Goal: Task Accomplishment & Management: Manage account settings

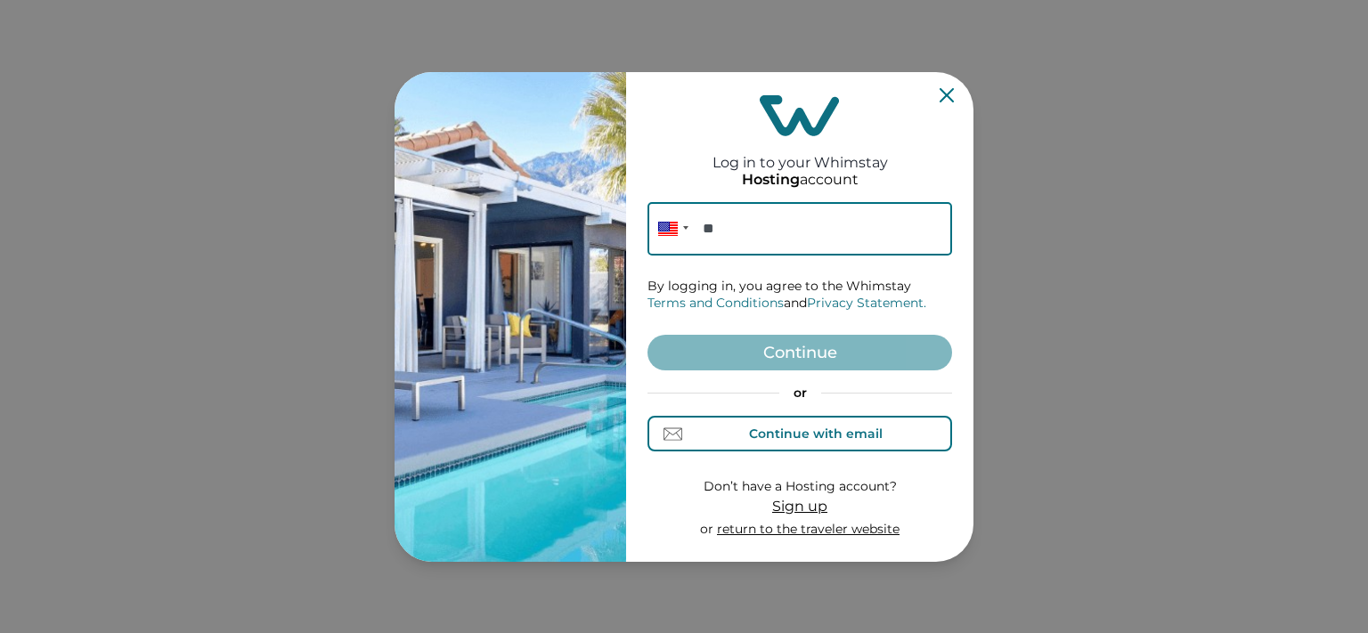
click at [808, 430] on div "Continue with email" at bounding box center [816, 434] width 134 height 14
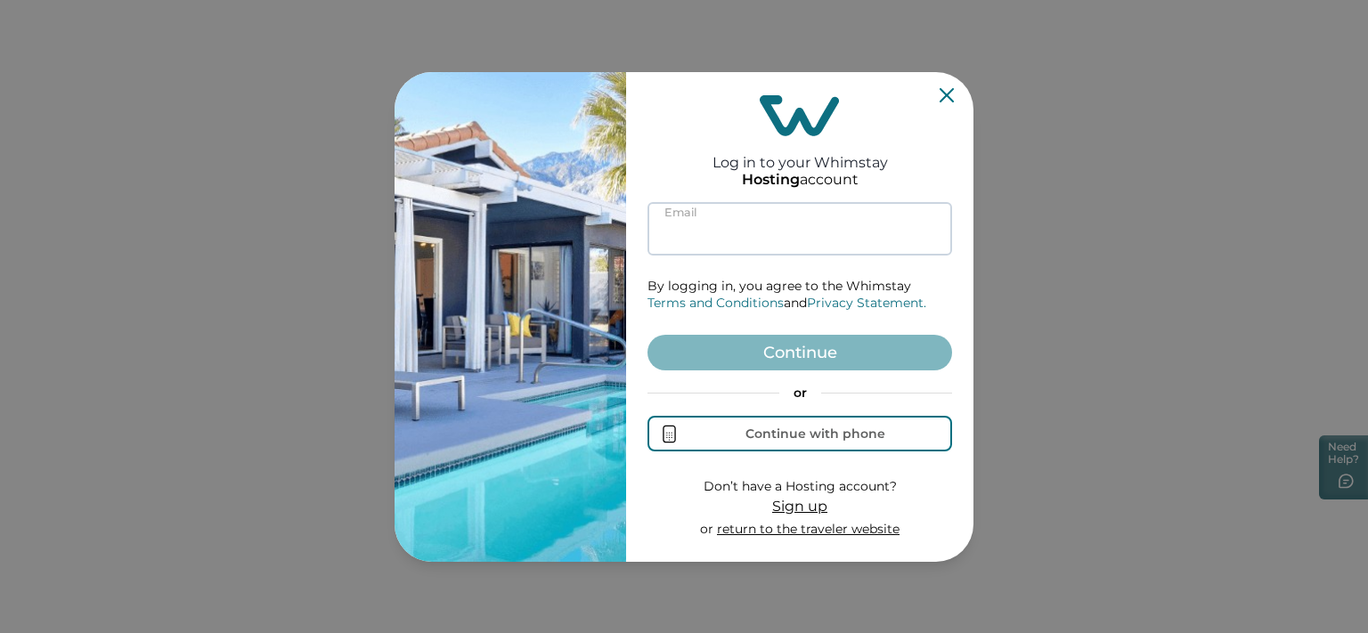
click at [743, 230] on input at bounding box center [800, 228] width 305 height 53
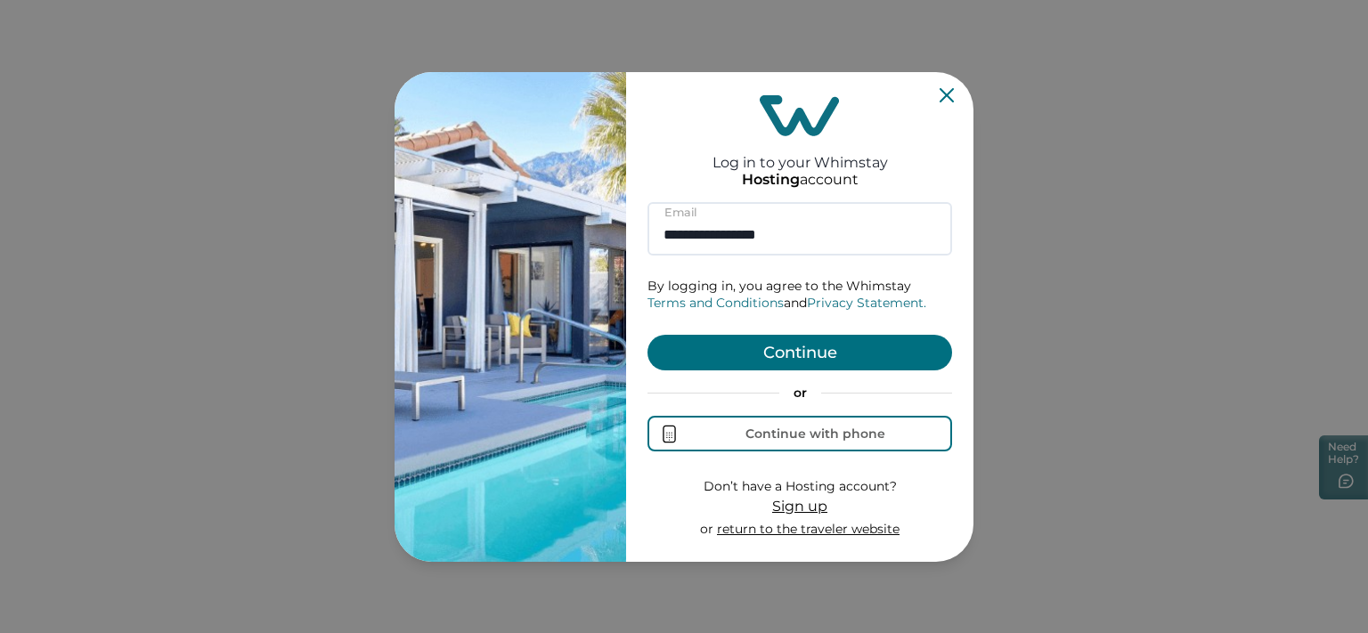
type input "**********"
click at [800, 365] on button "Continue" at bounding box center [800, 353] width 305 height 36
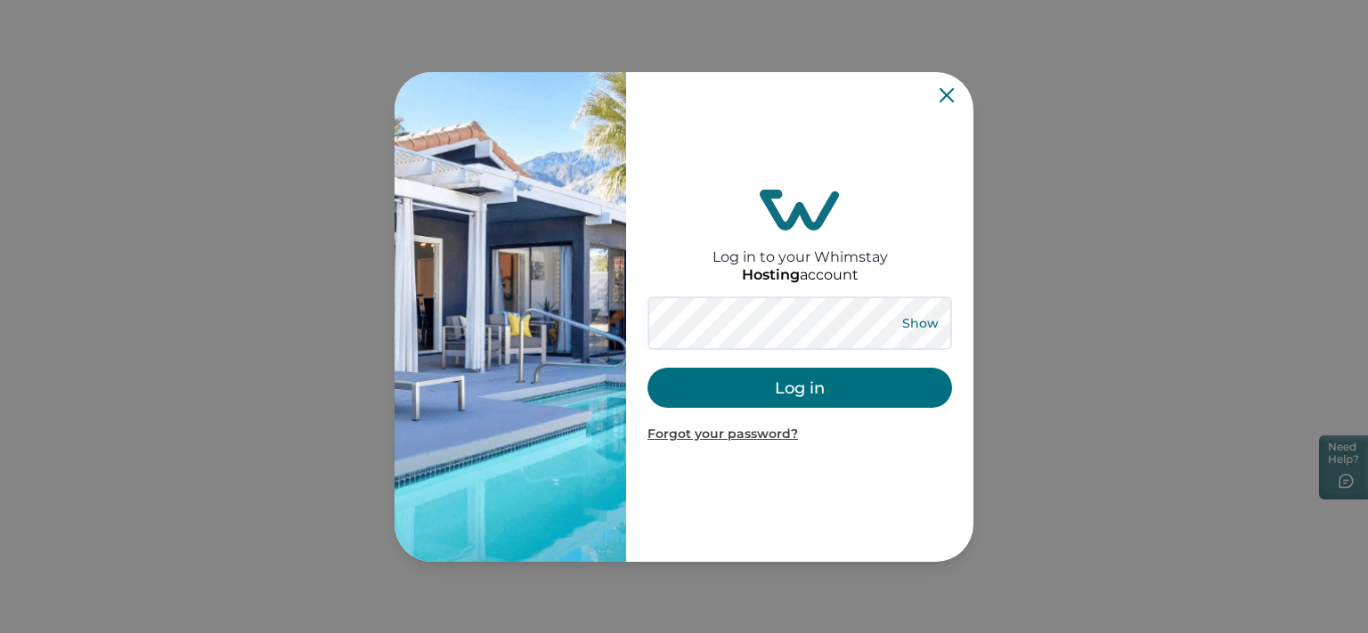
click at [915, 326] on button "Show" at bounding box center [920, 323] width 64 height 25
click at [821, 392] on button "Log in" at bounding box center [800, 388] width 305 height 40
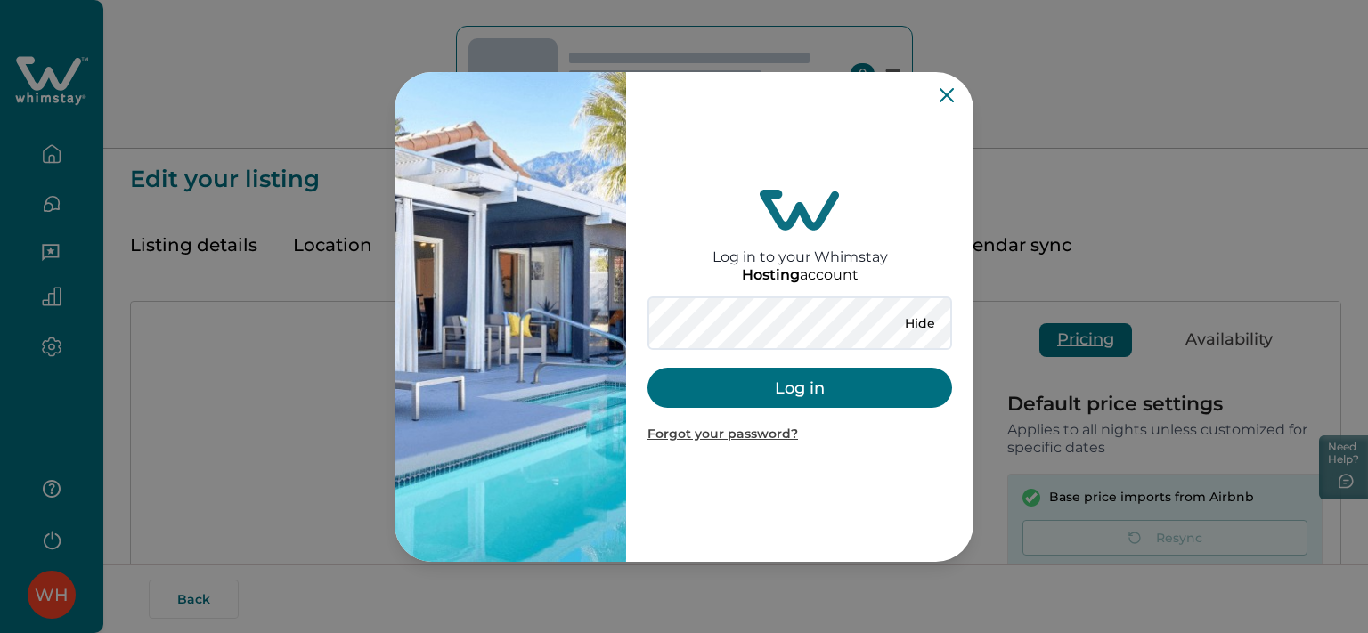
type input "*"
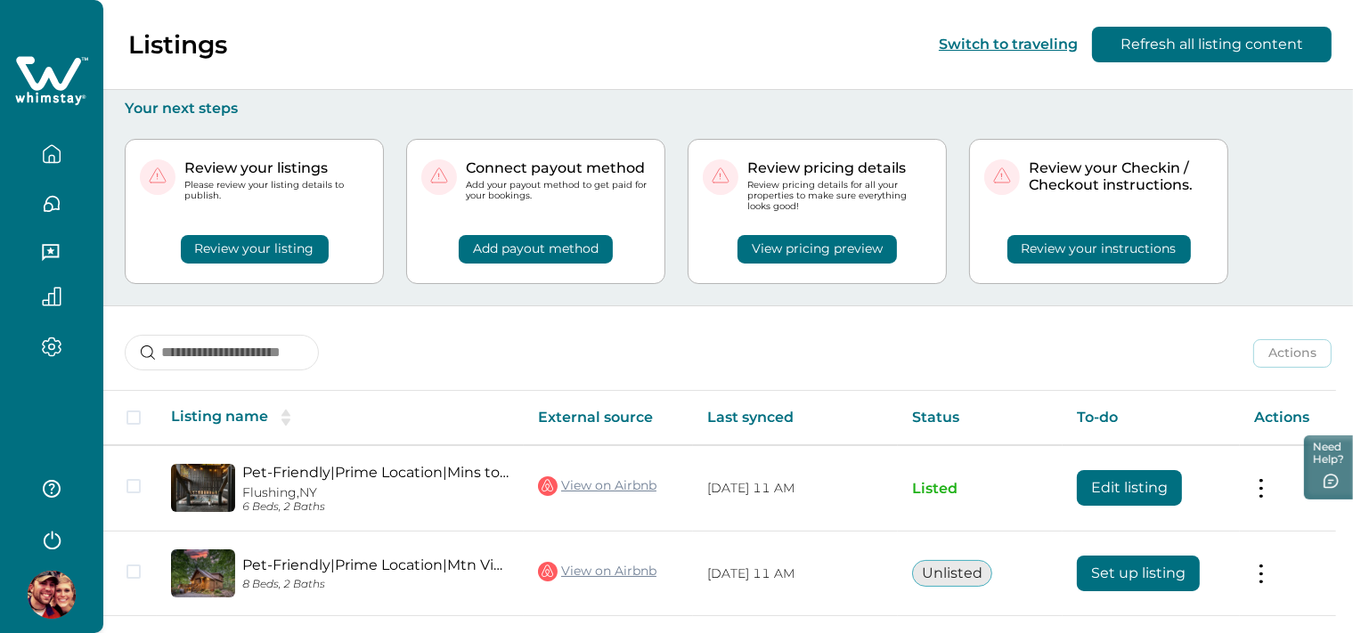
scroll to position [225, 0]
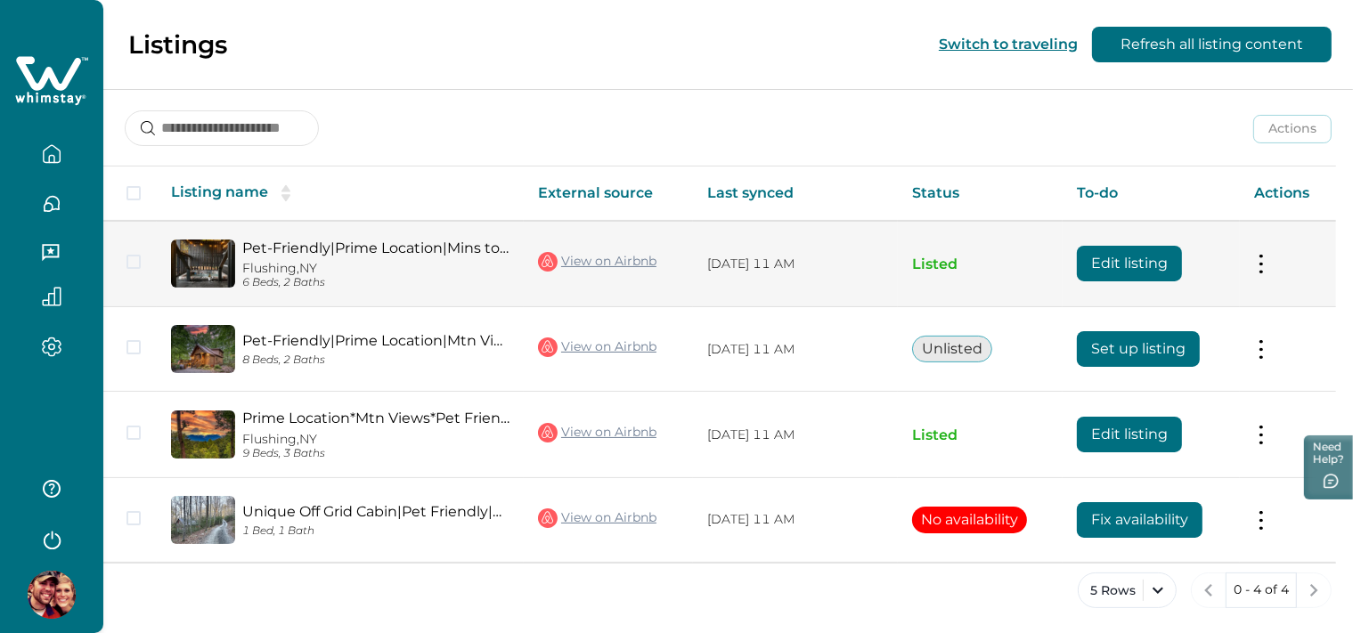
click at [1134, 258] on button "Edit listing" at bounding box center [1129, 264] width 105 height 36
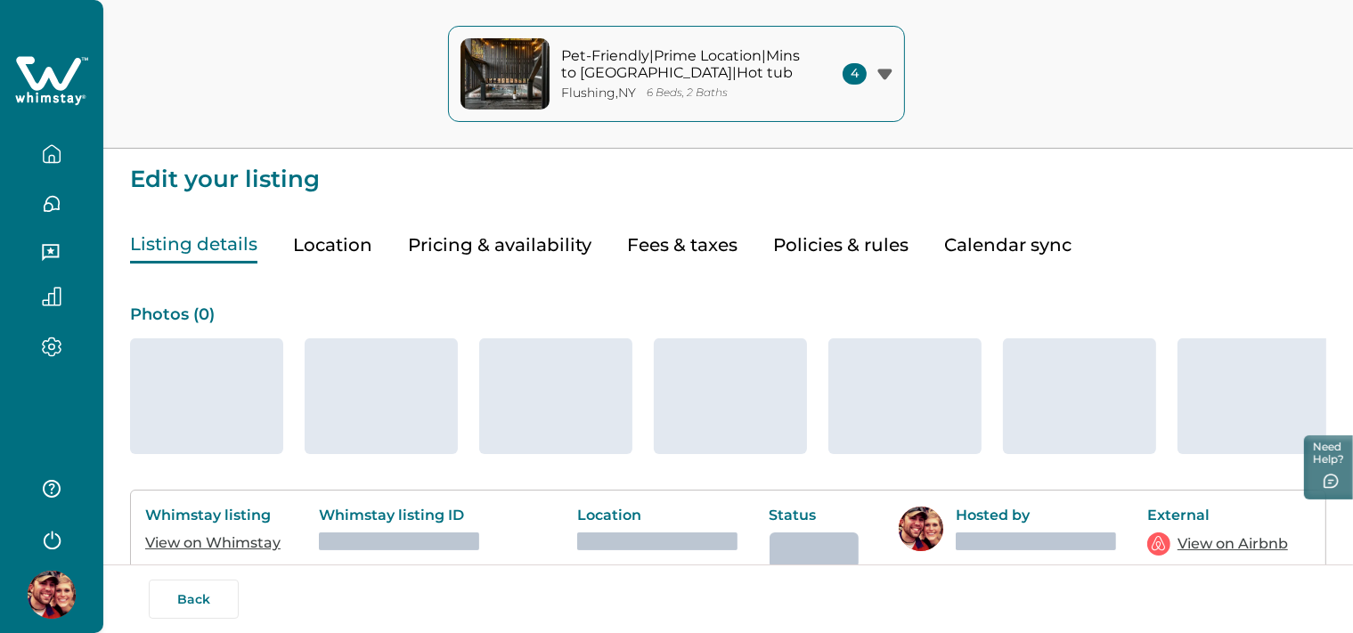
click at [1024, 99] on div "Pet-Friendly|Prime Location|Mins to Pkwy|Hot tub Flushing , [GEOGRAPHIC_DATA] 6…" at bounding box center [676, 74] width 1353 height 149
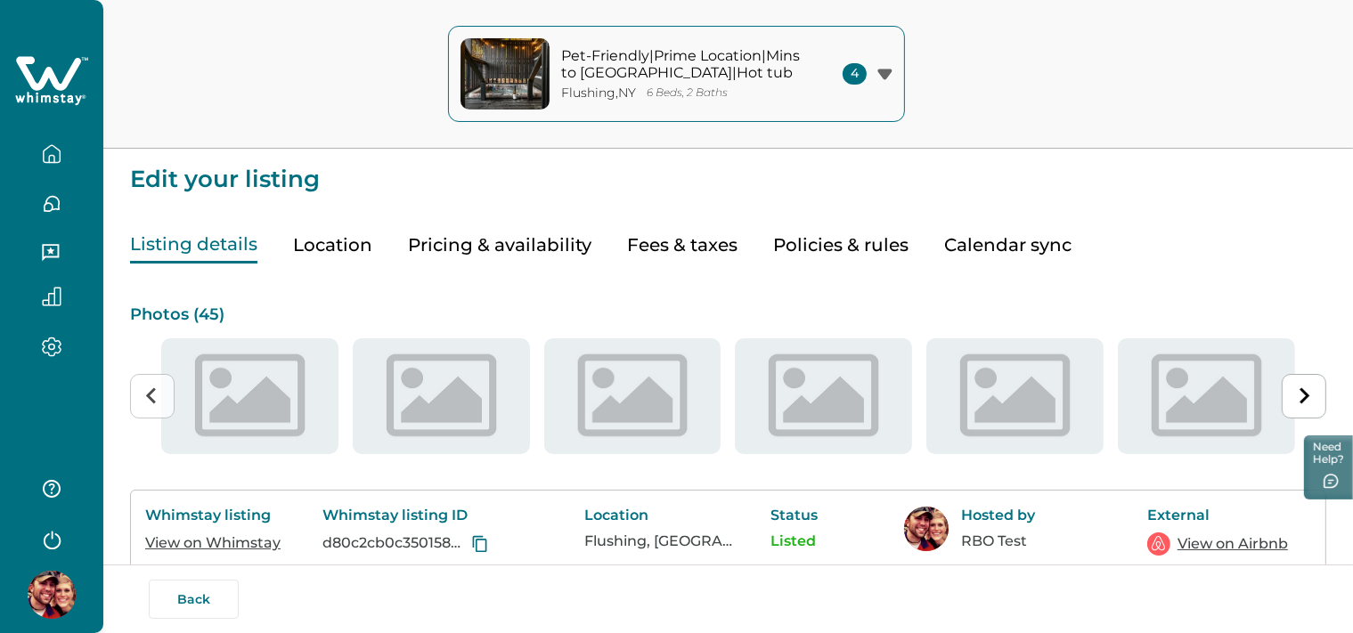
type input "**"
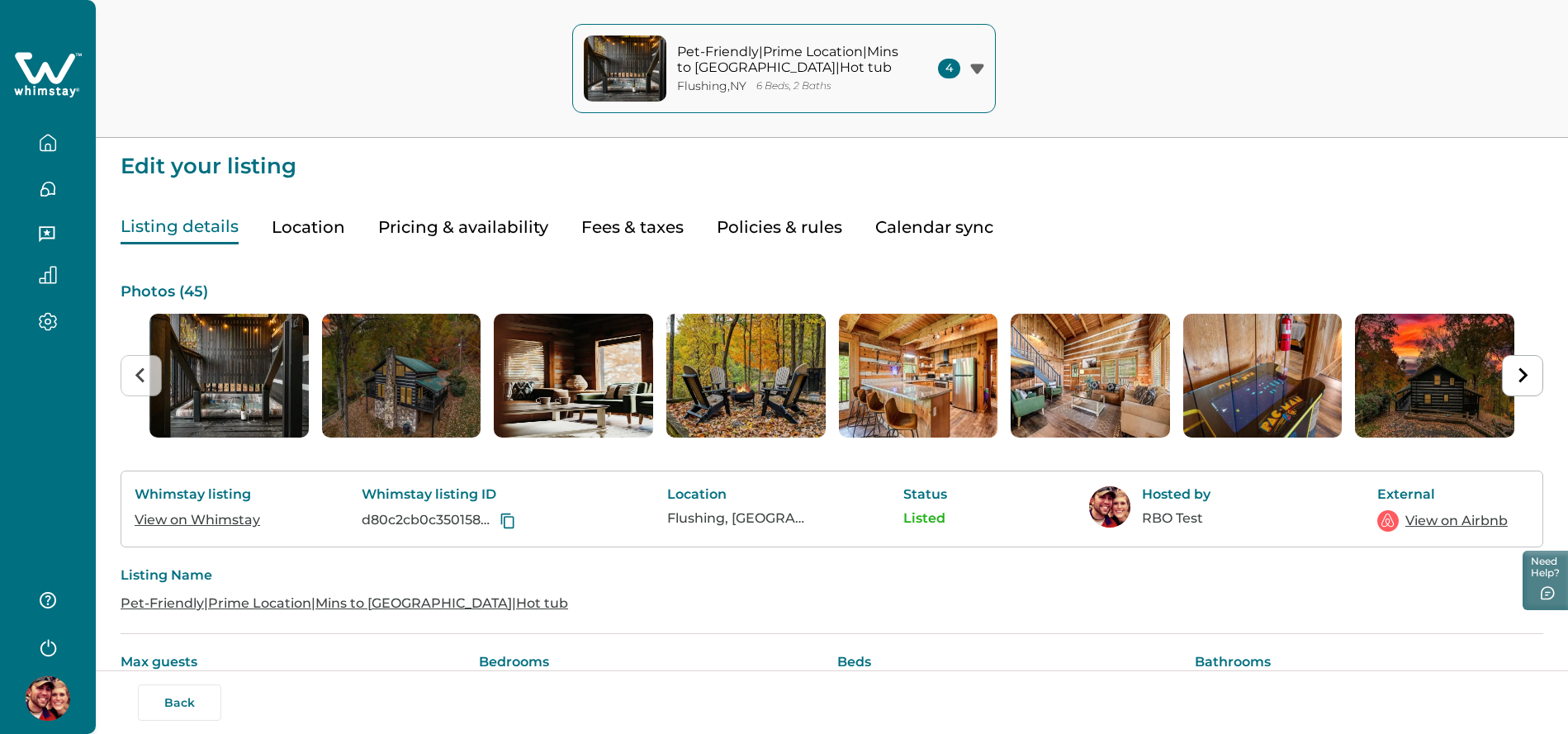
click at [457, 231] on button "Pricing & availability" at bounding box center [463, 227] width 171 height 34
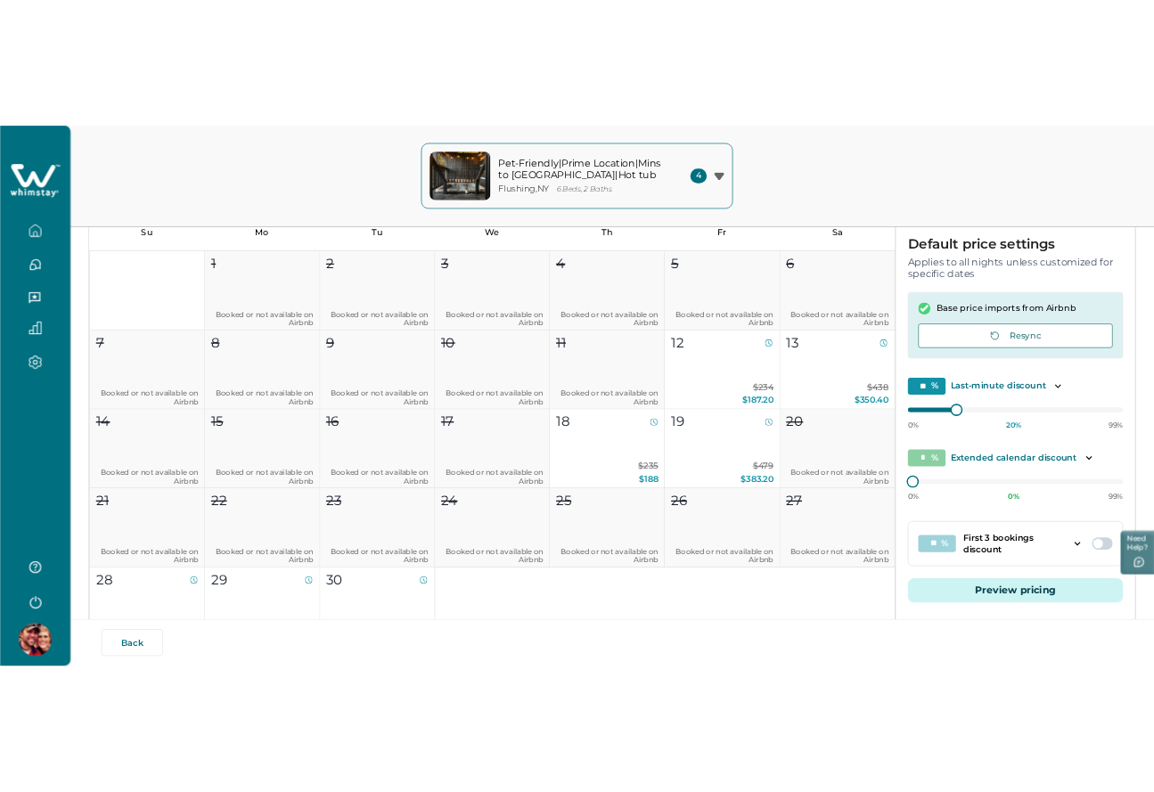
scroll to position [345, 0]
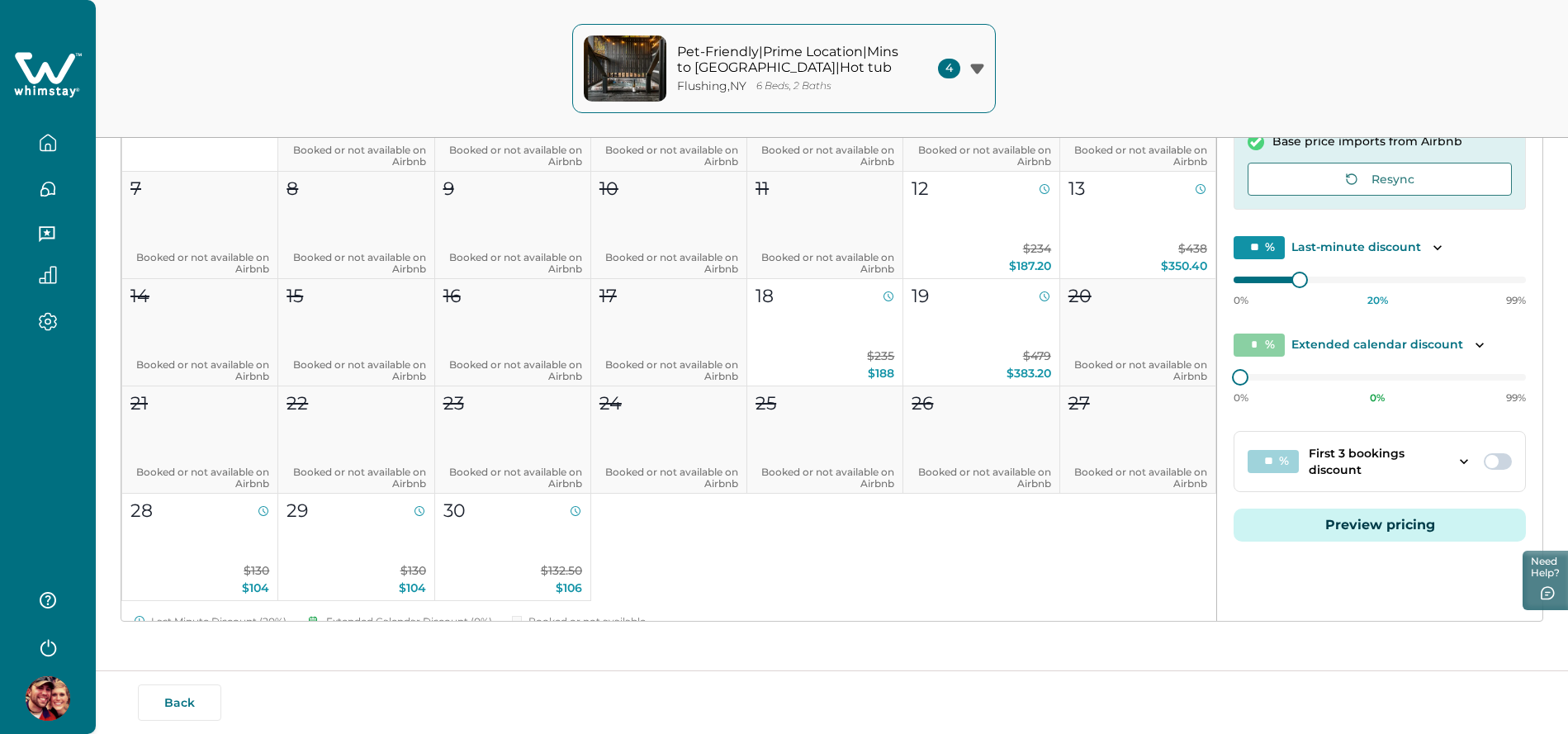
click at [1268, 538] on button "Preview pricing" at bounding box center [1379, 525] width 292 height 33
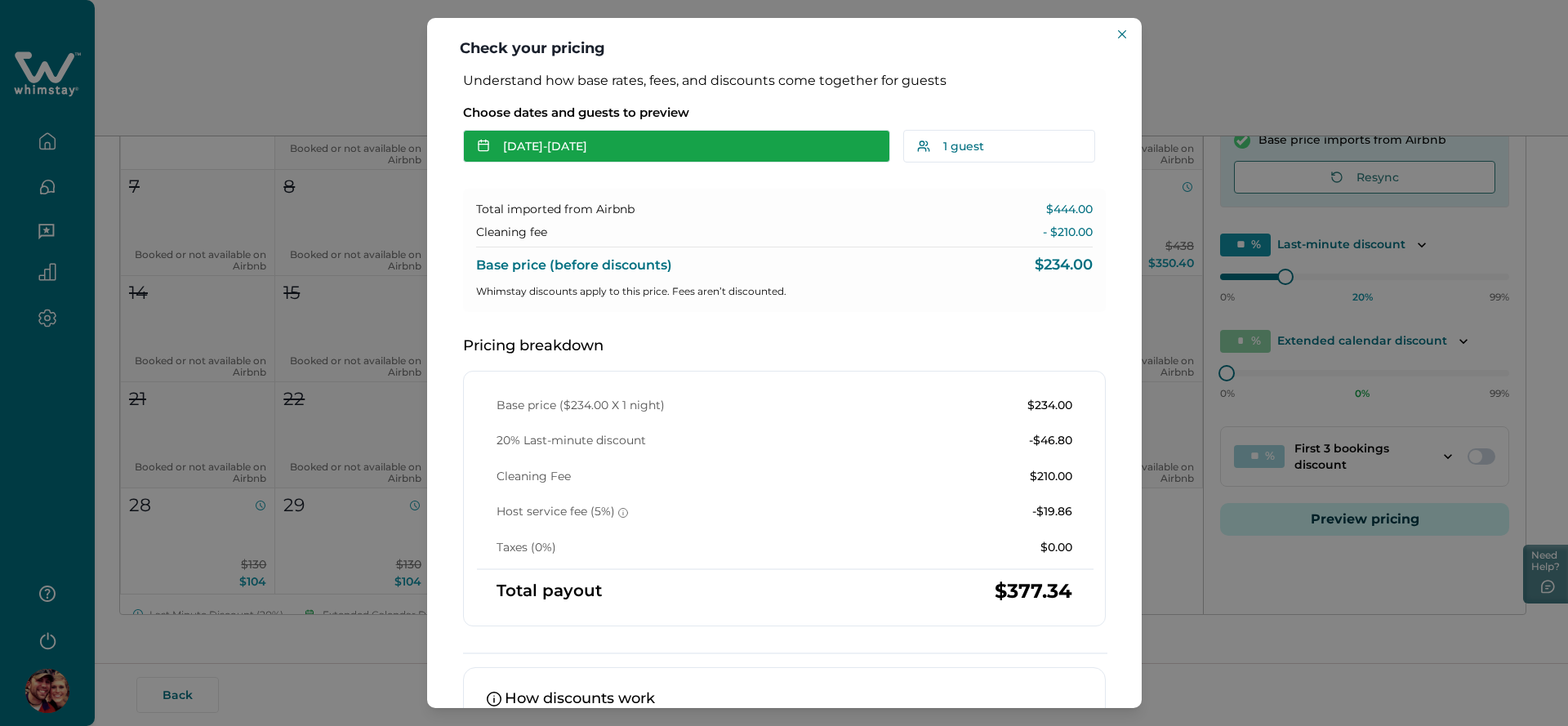
click at [625, 160] on button "[DATE] - [DATE]" at bounding box center [676, 147] width 427 height 33
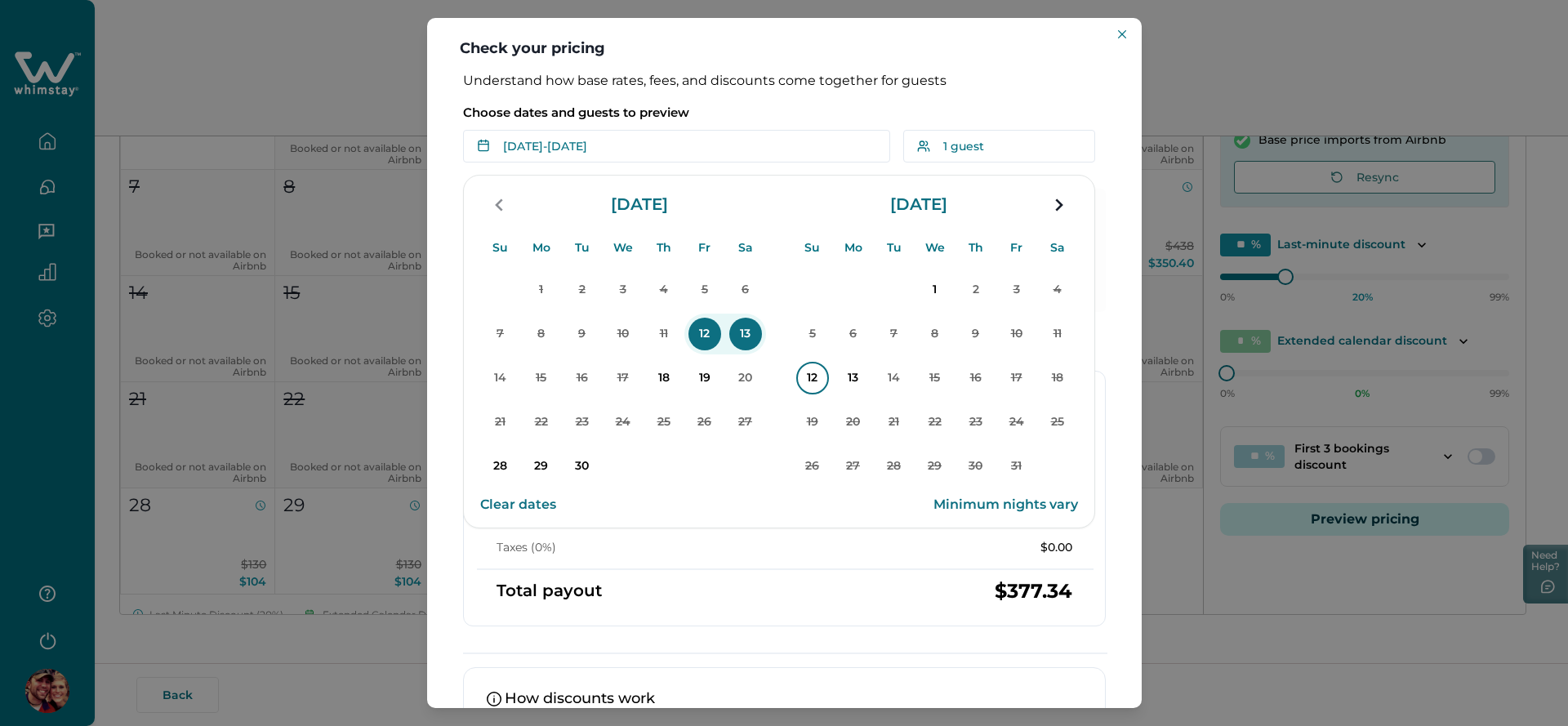
click at [800, 385] on p "12" at bounding box center [813, 379] width 33 height 33
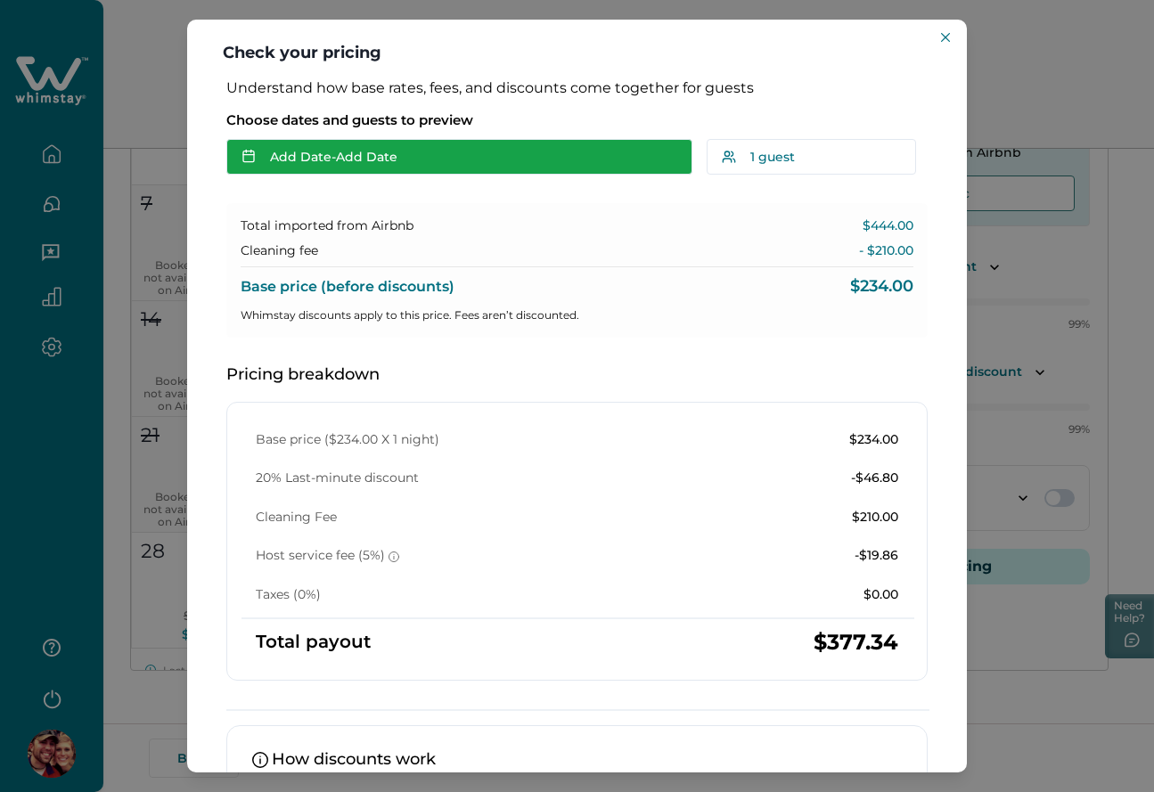
click at [325, 163] on button "Add Date - Add Date" at bounding box center [459, 157] width 466 height 36
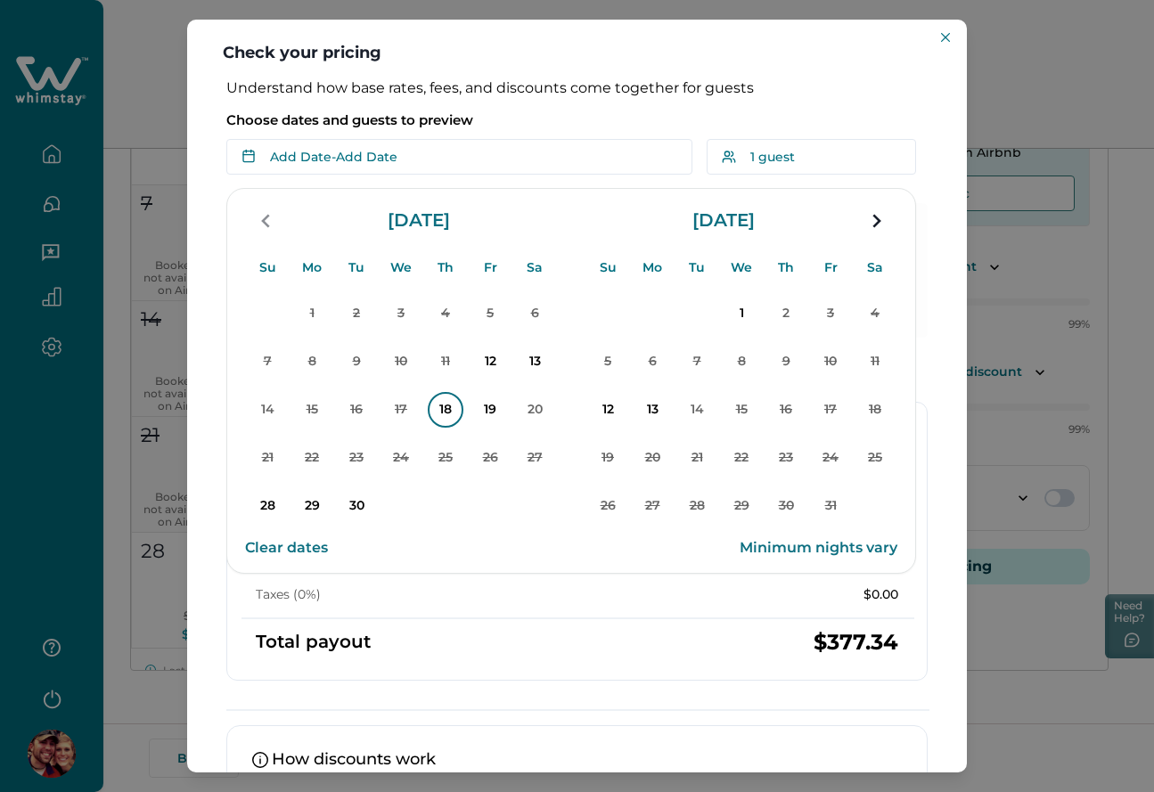
click at [438, 409] on p "18" at bounding box center [446, 410] width 36 height 36
